Goal: Book appointment/travel/reservation

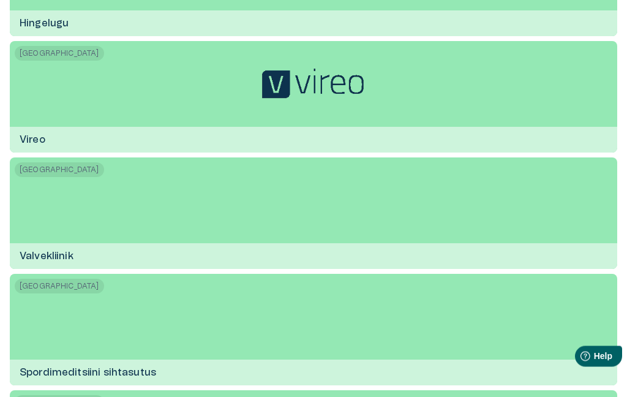
scroll to position [2264, 0]
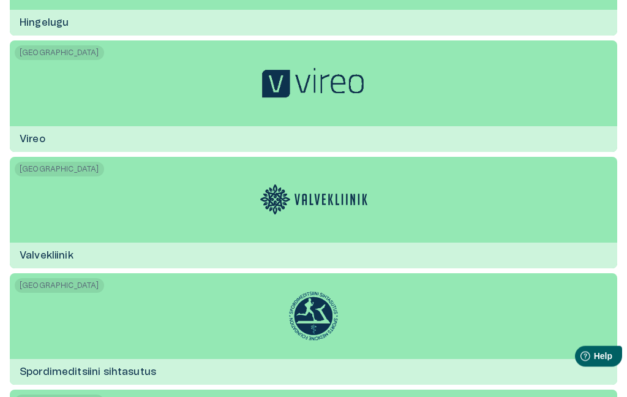
click at [367, 208] on img at bounding box center [313, 200] width 107 height 30
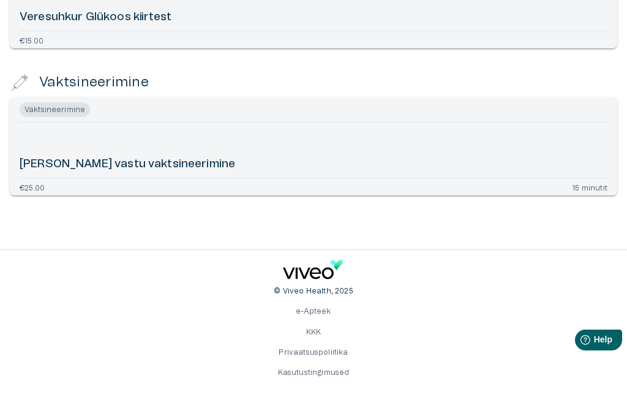
scroll to position [4280, 0]
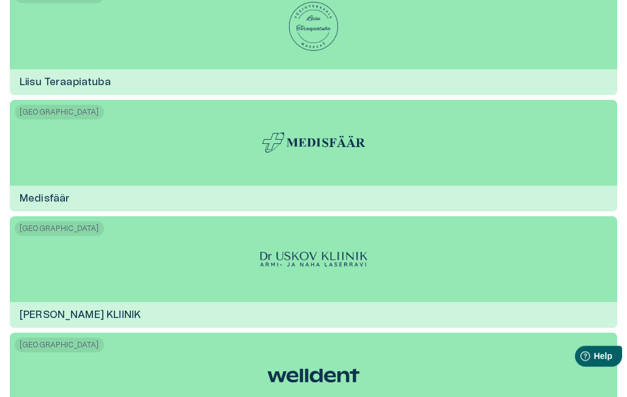
scroll to position [2663, 0]
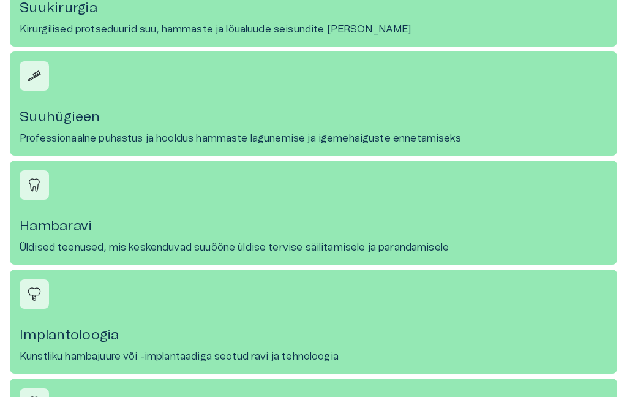
scroll to position [751, 0]
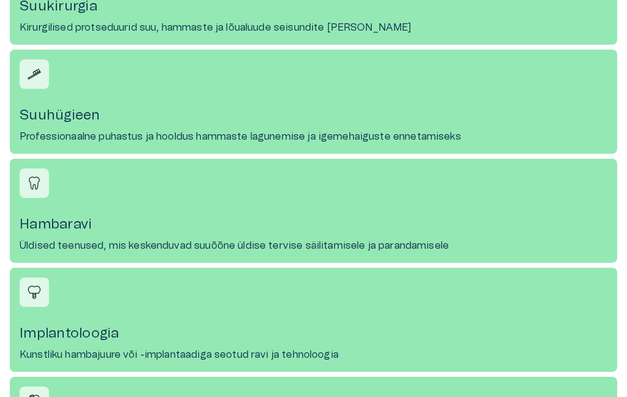
click at [461, 252] on link "[PERSON_NAME] Üldised teenused, mis keskenduvad suuõõne üldise tervise säilitam…" at bounding box center [314, 211] width 608 height 104
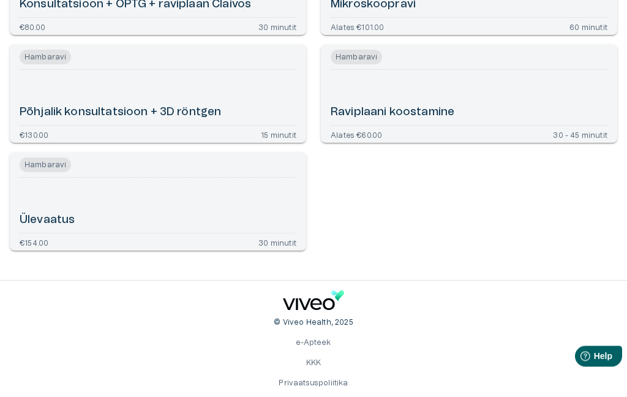
scroll to position [698, 0]
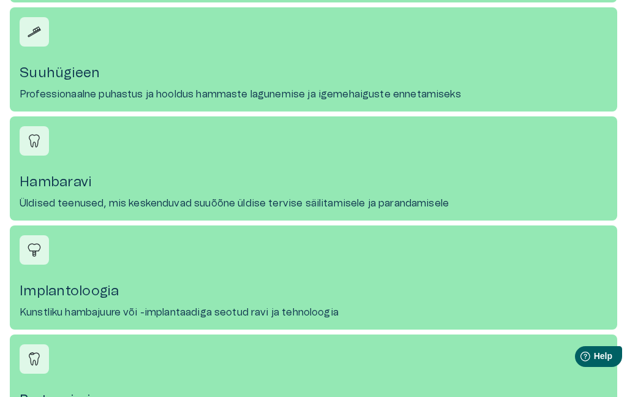
scroll to position [792, 0]
